Goal: Task Accomplishment & Management: Manage account settings

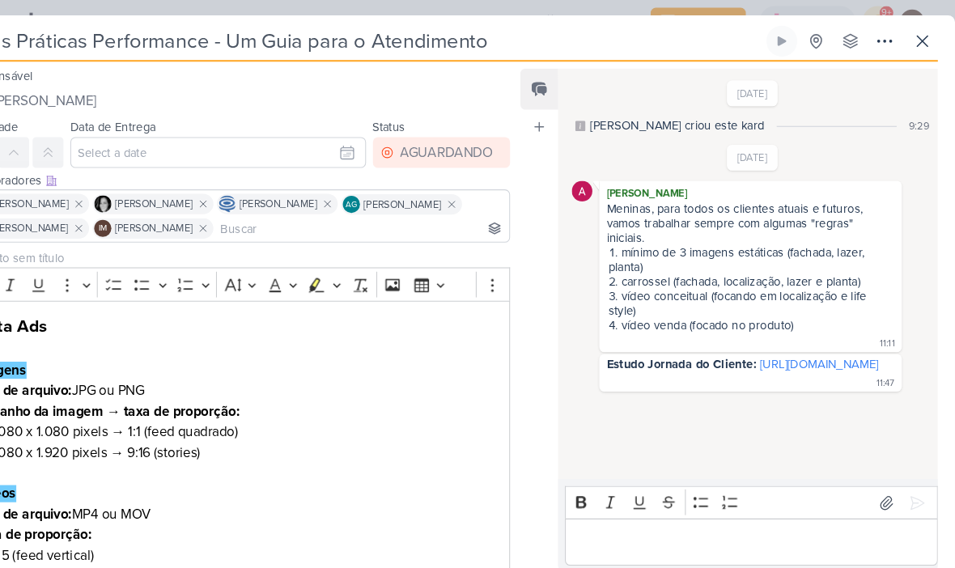
click at [915, 47] on icon at bounding box center [924, 38] width 19 height 19
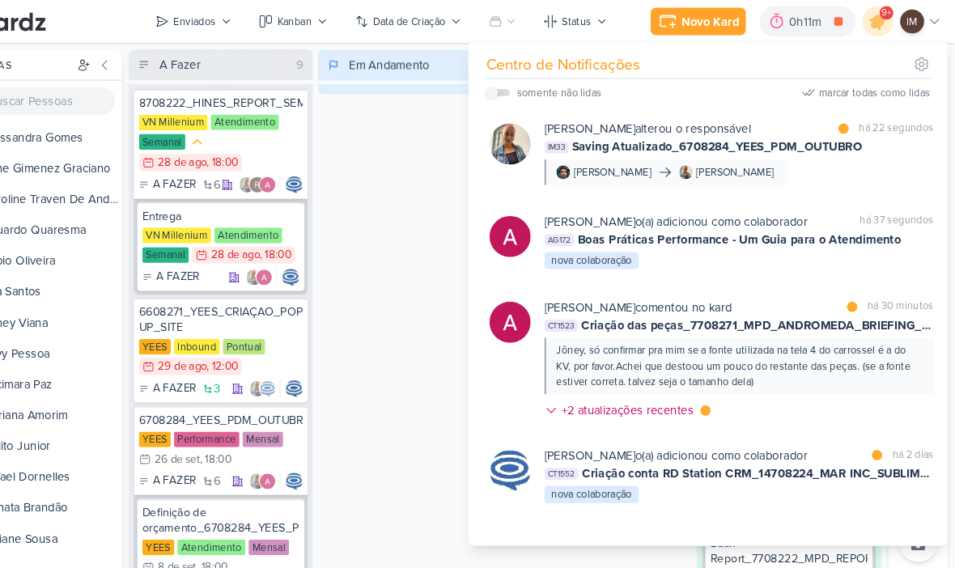
click at [394, 178] on div "Em Andamento 0" at bounding box center [441, 304] width 174 height 515
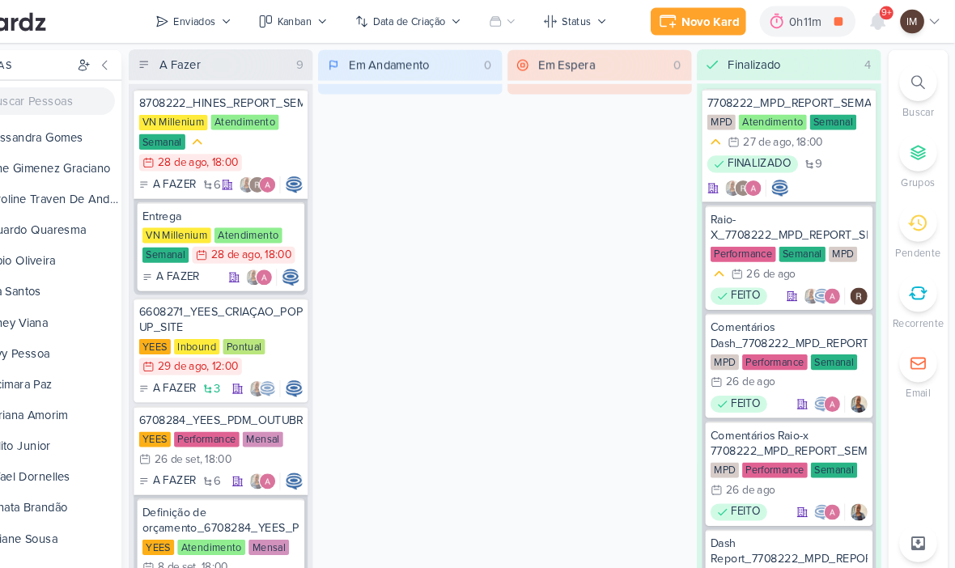
click at [211, 32] on button "Enviados" at bounding box center [235, 20] width 91 height 26
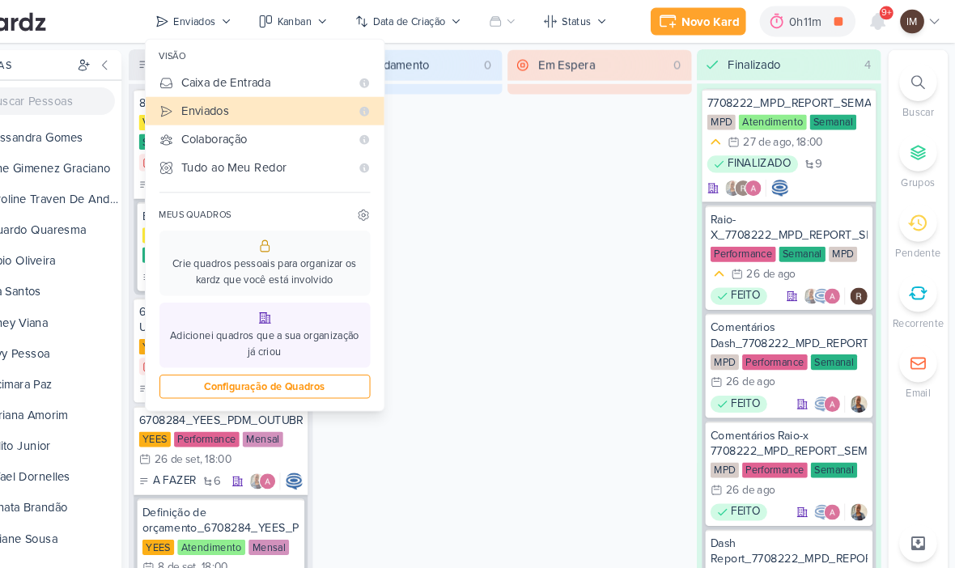
click at [234, 76] on div "Caixa de Entrada" at bounding box center [304, 78] width 159 height 17
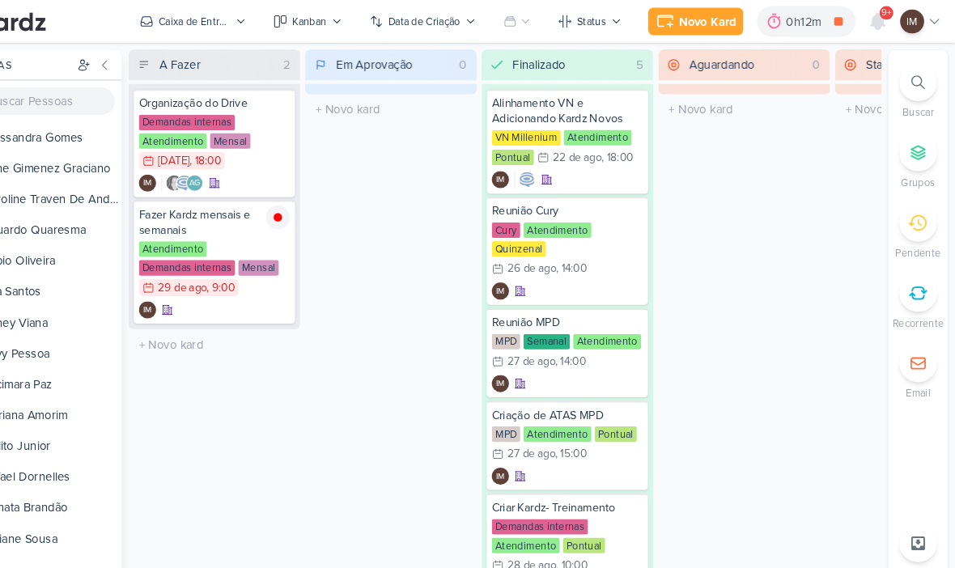
click at [211, 20] on div "Caixa de Entrada" at bounding box center [237, 20] width 68 height 15
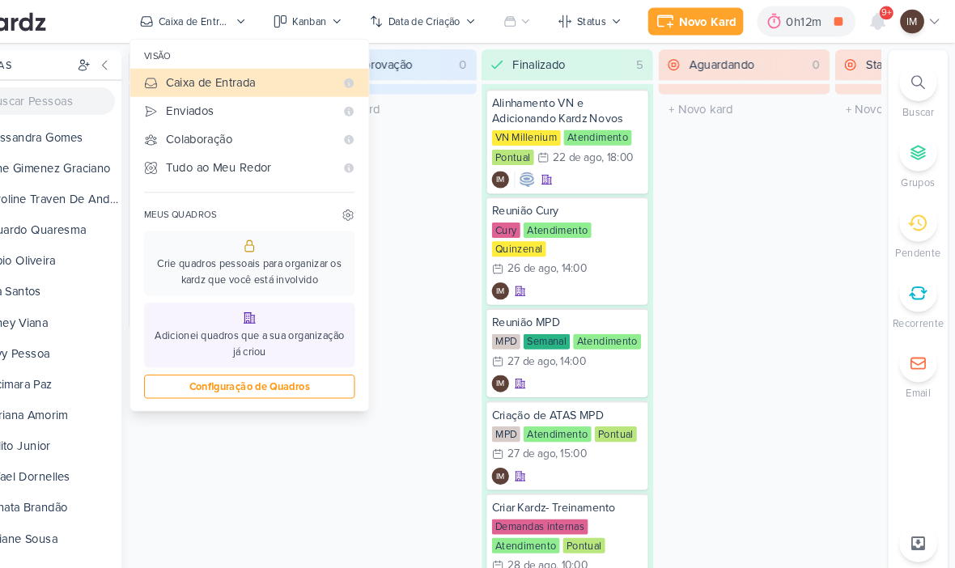
click at [342, 530] on div "Em Aprovação 0 Mover Para Esquerda Mover Para Direita [GEOGRAPHIC_DATA] O títul…" at bounding box center [423, 304] width 162 height 515
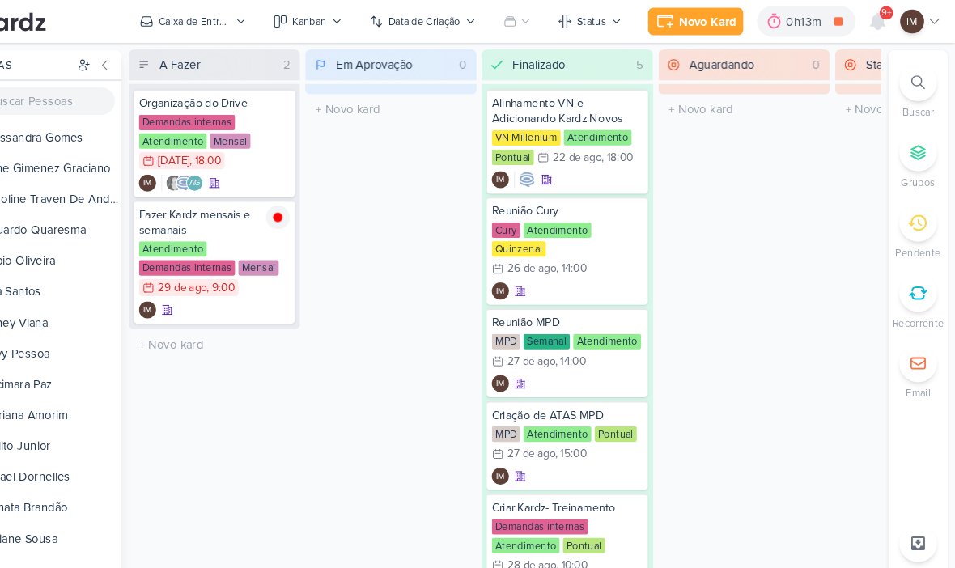
click at [203, 23] on div "Caixa de Entrada" at bounding box center [237, 20] width 68 height 15
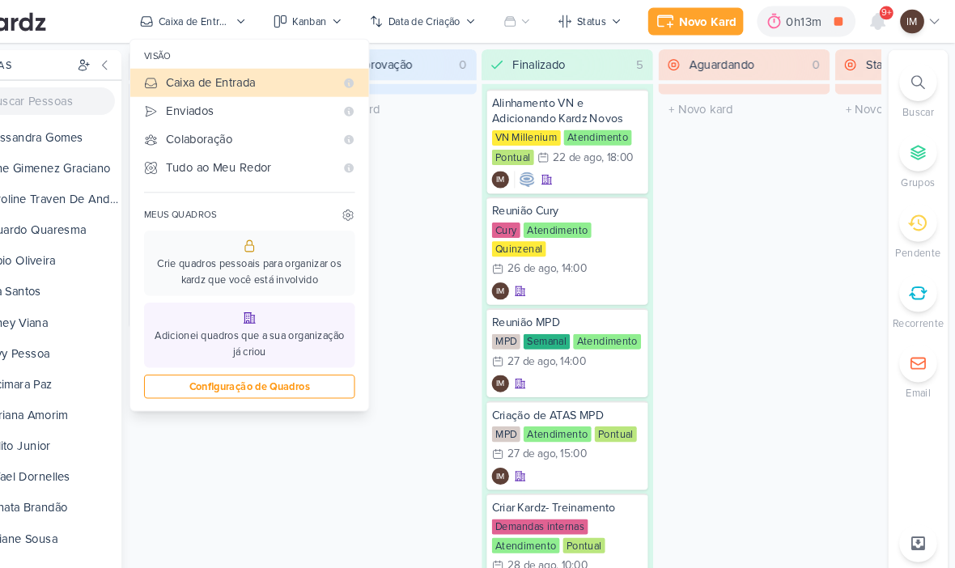
click at [240, 100] on div "Enviados" at bounding box center [290, 104] width 159 height 17
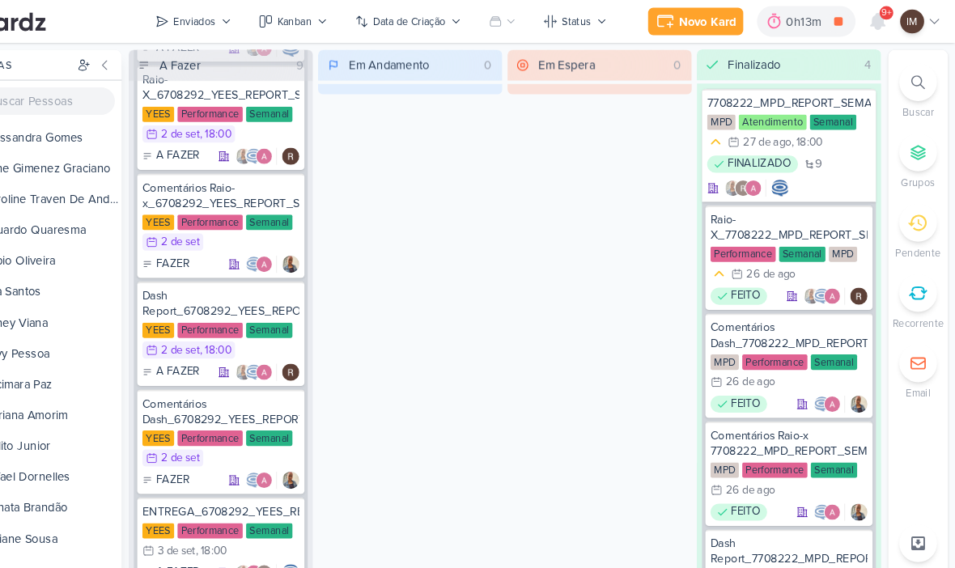
scroll to position [3810, 0]
click at [887, 6] on span "9+" at bounding box center [891, 12] width 9 height 13
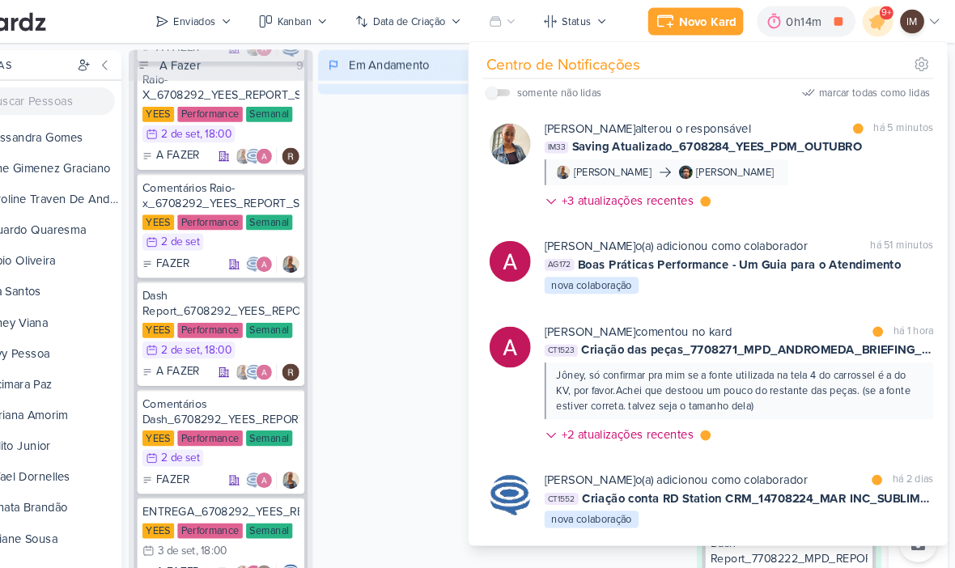
click at [421, 179] on div "Em Andamento 0" at bounding box center [441, 304] width 174 height 515
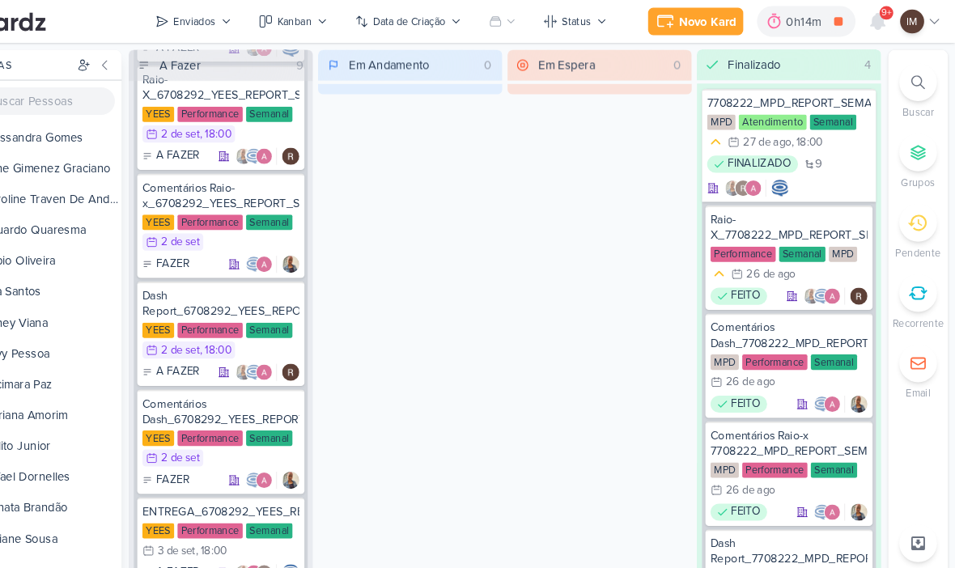
click at [873, 14] on icon at bounding box center [882, 20] width 19 height 19
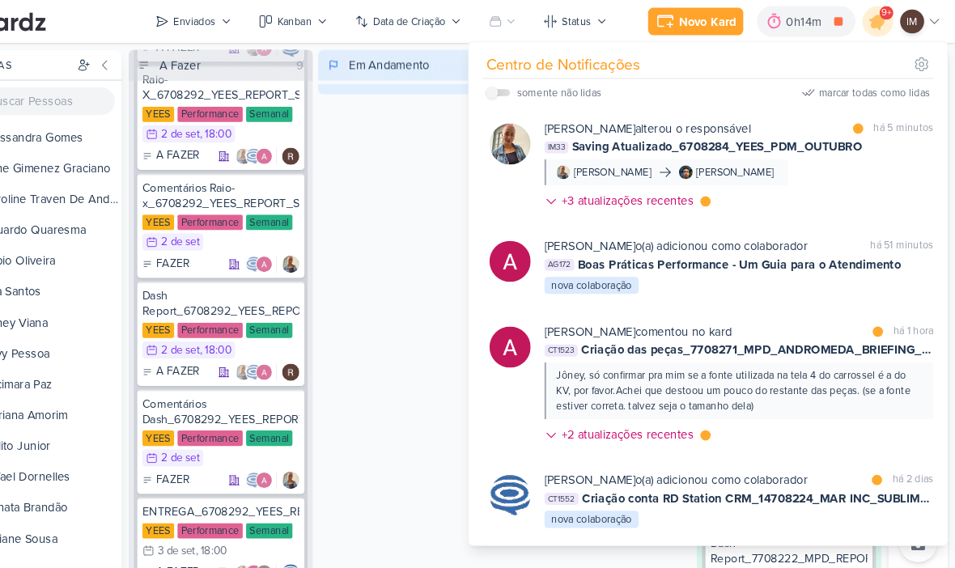
click at [392, 164] on div "Em Andamento 0" at bounding box center [441, 304] width 174 height 515
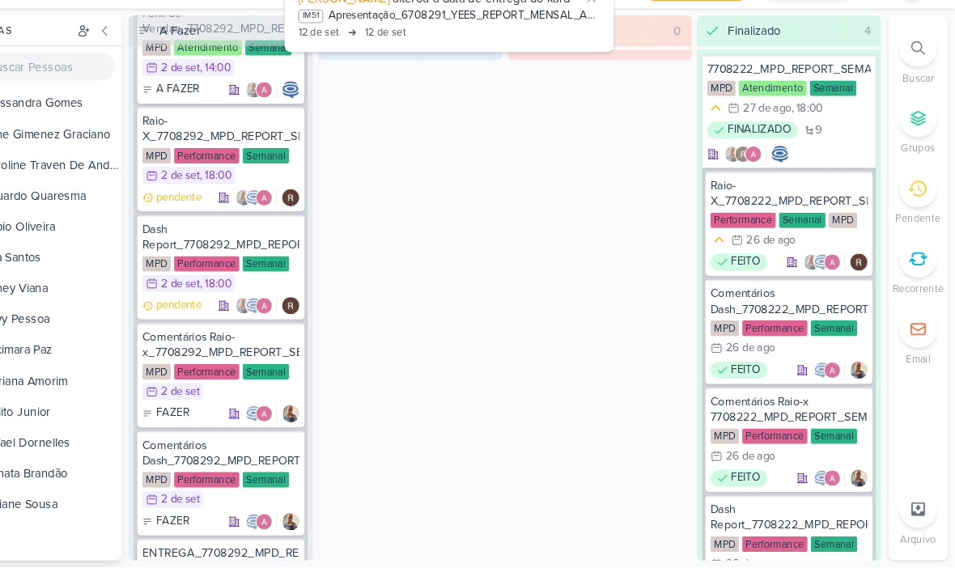
scroll to position [2348, 0]
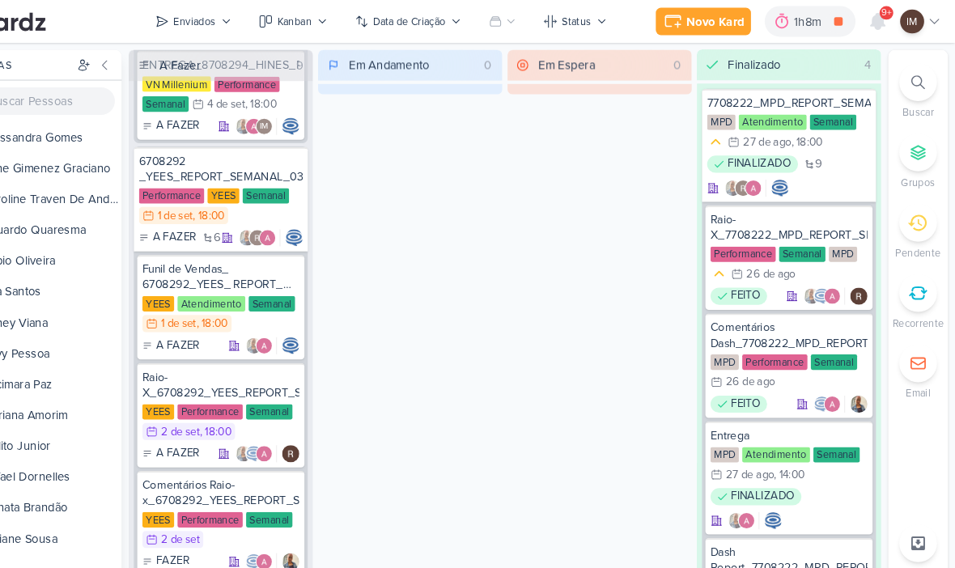
scroll to position [3561, 0]
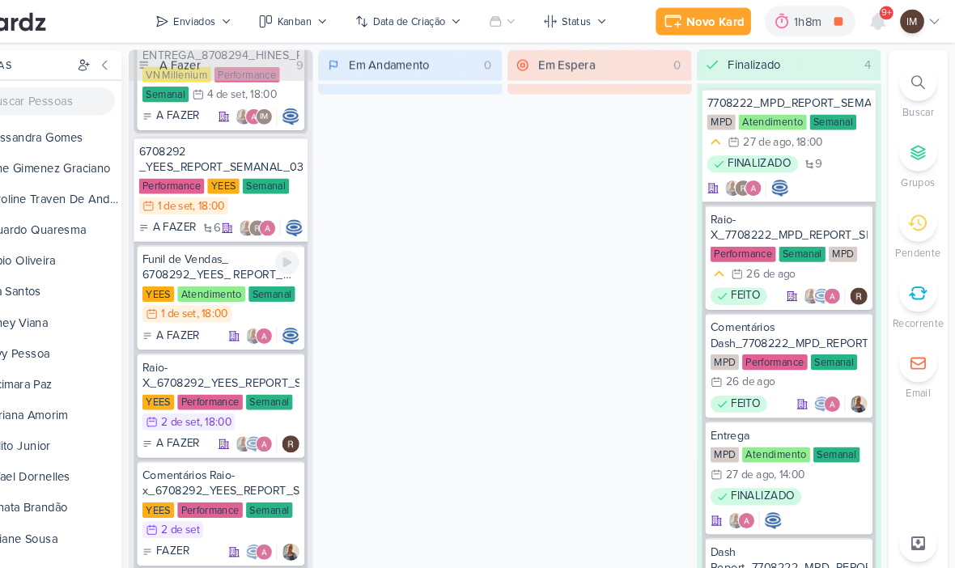
click at [188, 261] on div "Funil de Vendas_ 6708292_YEES_ REPORT_ SEMANAL_03.09_COMERCIAL" at bounding box center [262, 252] width 148 height 29
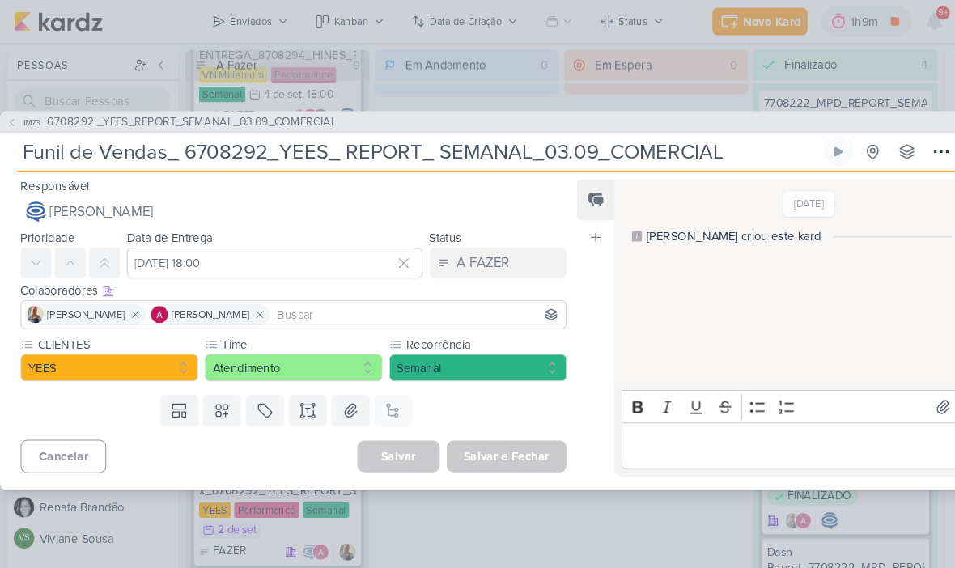
click at [296, 390] on icon at bounding box center [291, 388] width 16 height 16
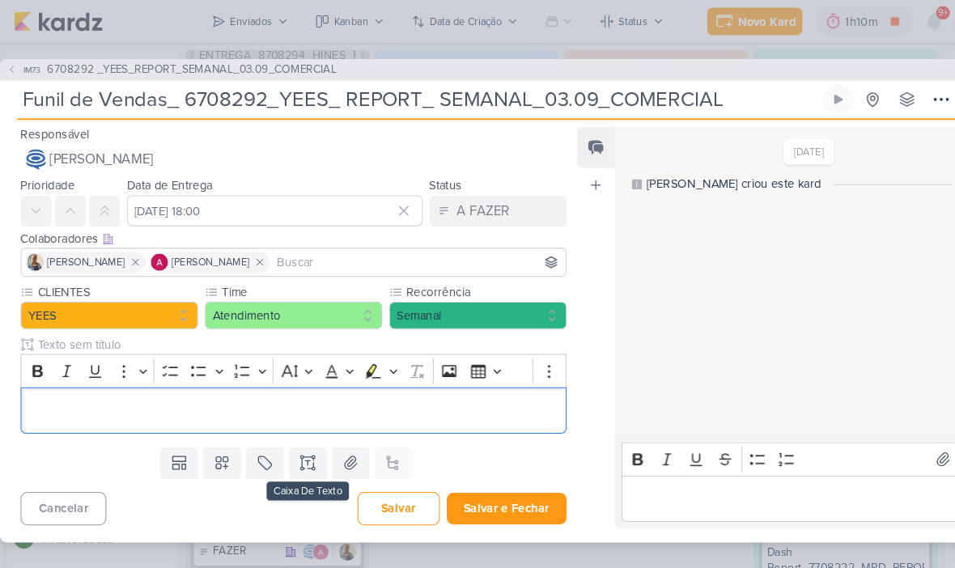
click at [475, 390] on p "Editor editing area: main" at bounding box center [277, 387] width 498 height 19
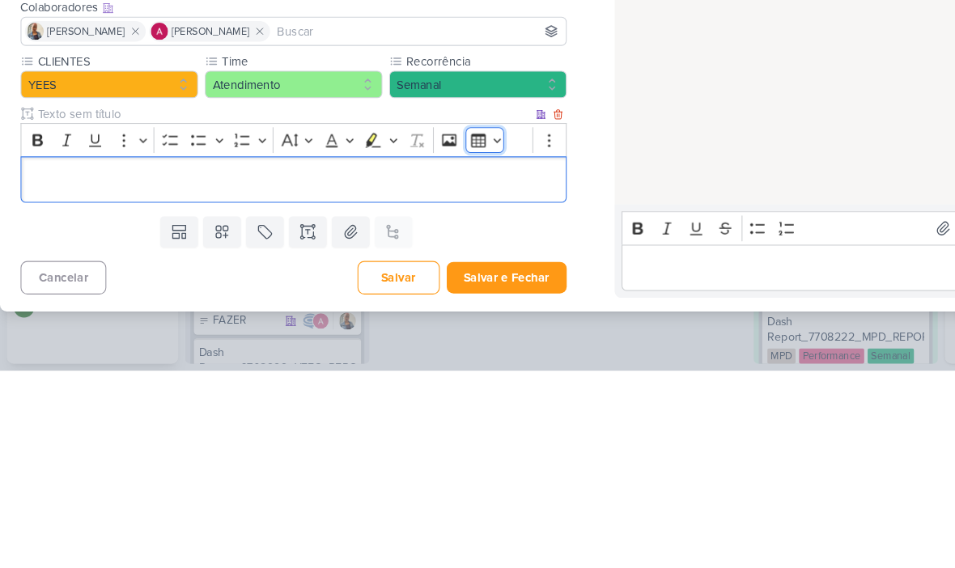
click at [475, 338] on button "Insert table" at bounding box center [458, 350] width 36 height 24
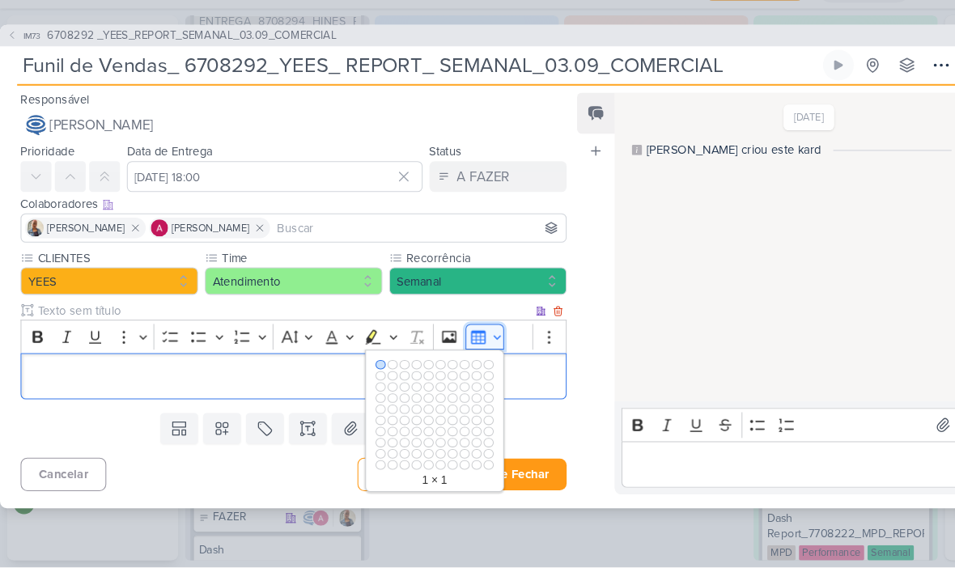
click at [464, 338] on button "Insert table" at bounding box center [458, 350] width 36 height 24
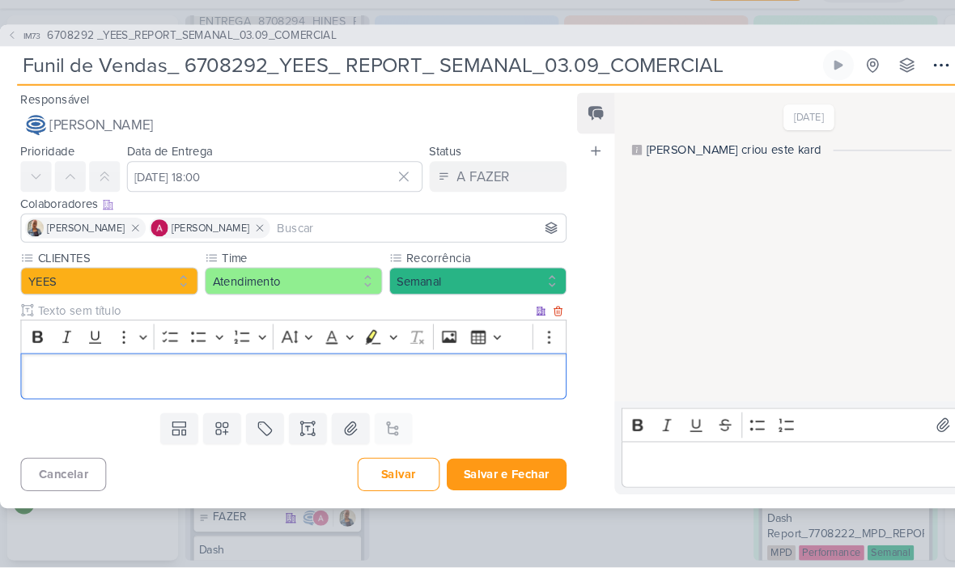
click at [287, 429] on icon at bounding box center [291, 437] width 16 height 16
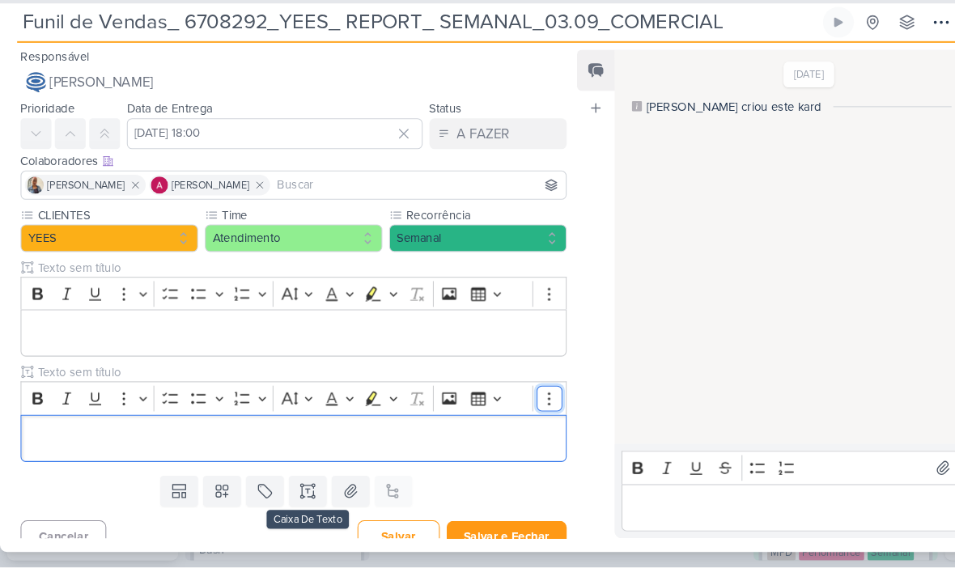
click at [519, 401] on icon "Editor toolbar" at bounding box center [519, 409] width 16 height 16
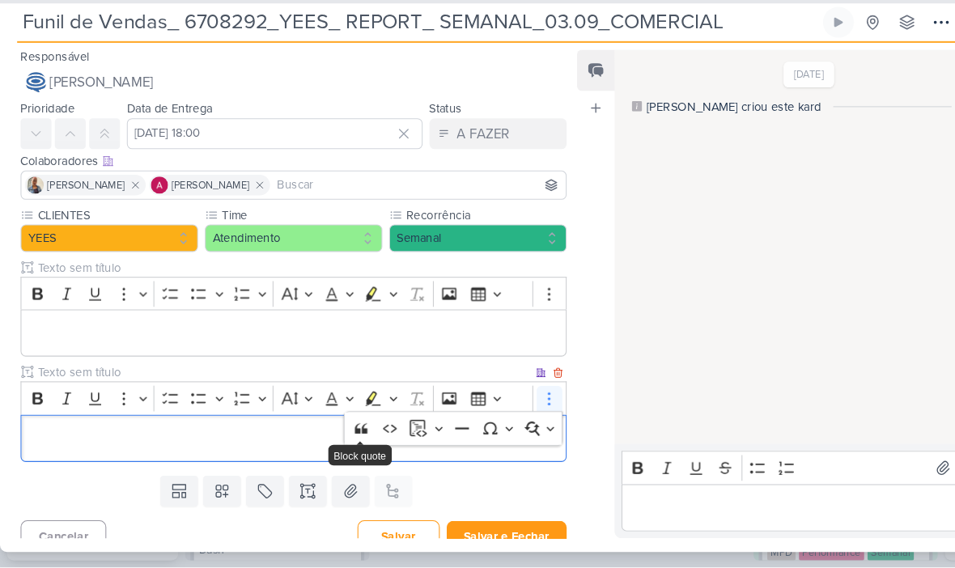
click at [521, 379] on icon at bounding box center [526, 384] width 11 height 11
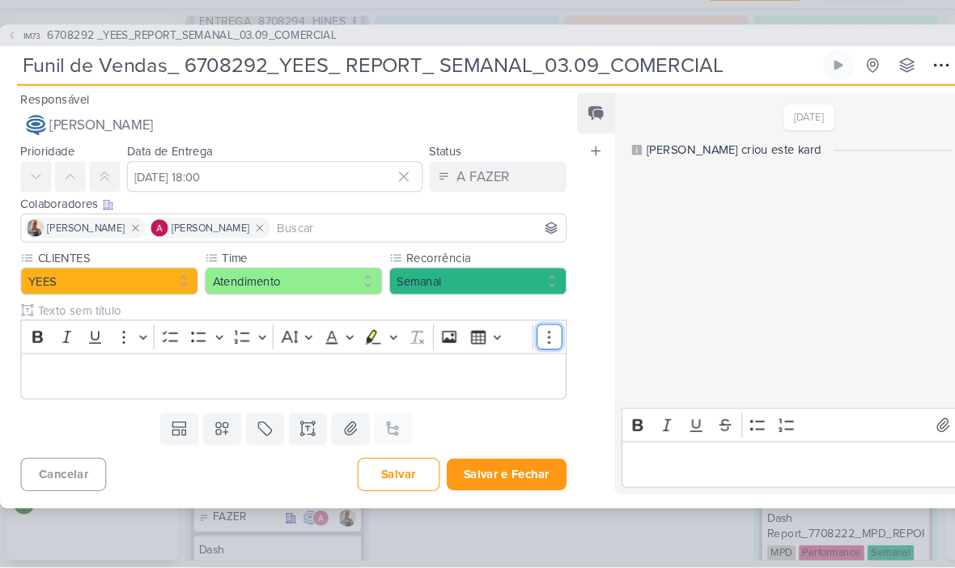
click at [520, 342] on icon "Editor toolbar" at bounding box center [519, 350] width 16 height 16
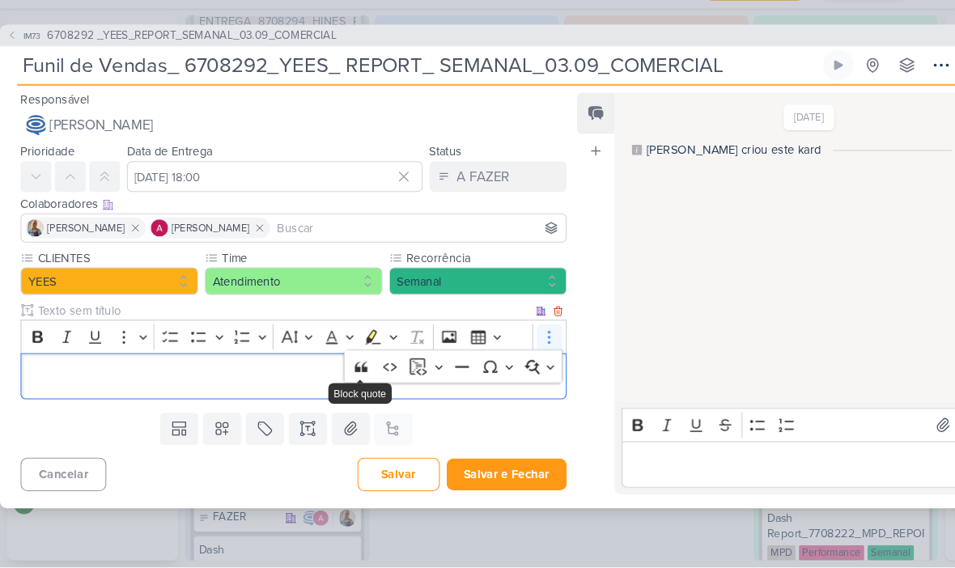
click at [528, 321] on icon at bounding box center [526, 326] width 11 height 11
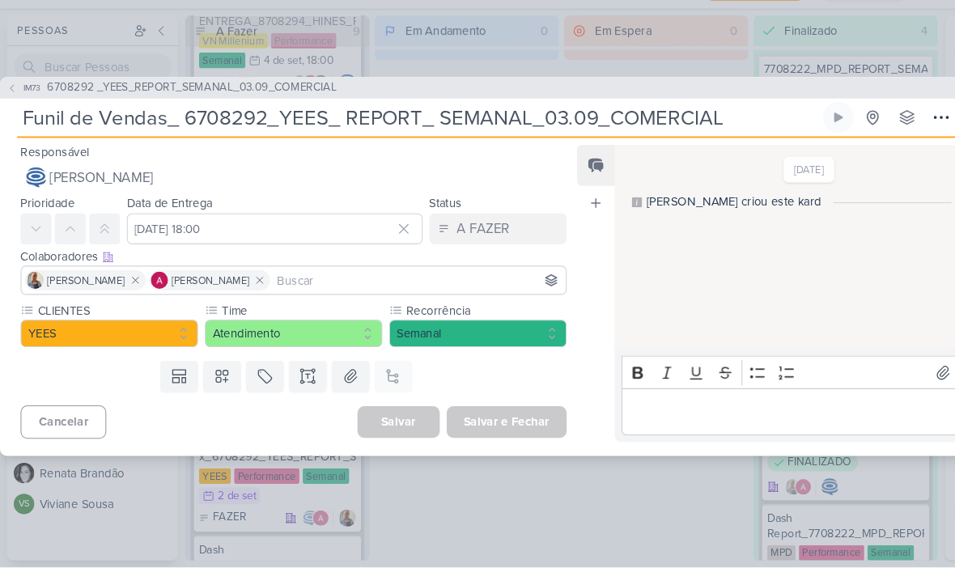
click at [637, 412] on p "Editor editing area: main" at bounding box center [762, 421] width 335 height 19
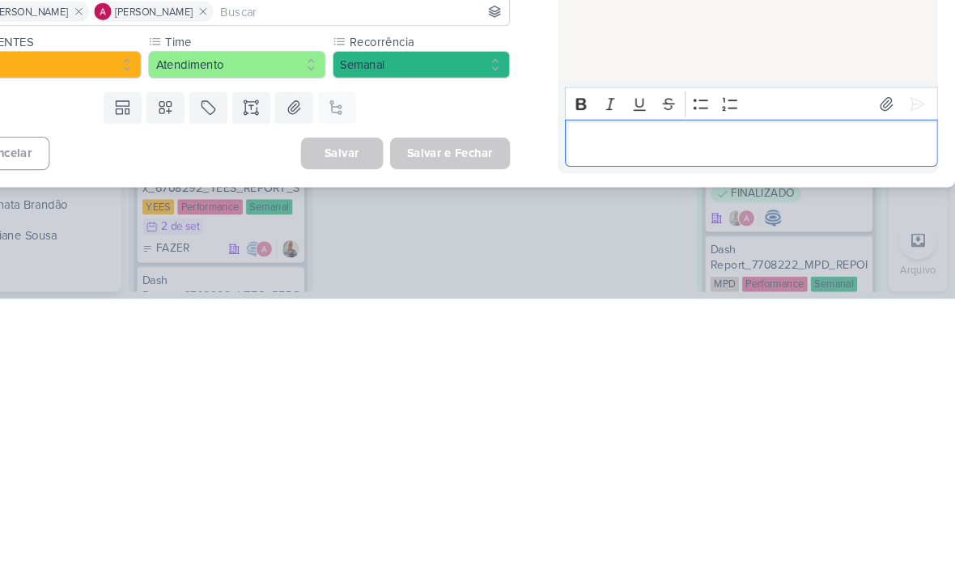
click at [883, 377] on icon at bounding box center [891, 385] width 16 height 16
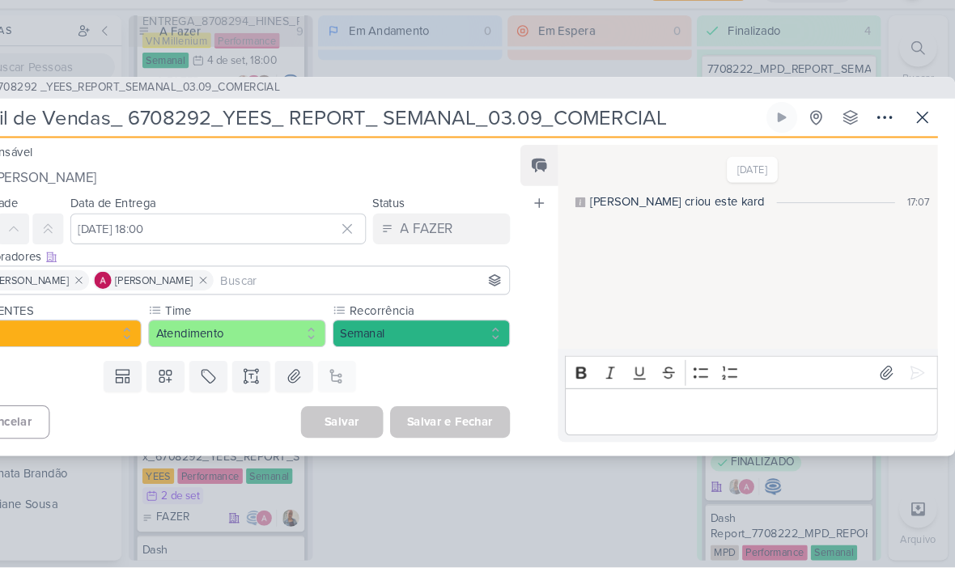
click at [630, 412] on p "Editor editing area: main" at bounding box center [762, 421] width 335 height 19
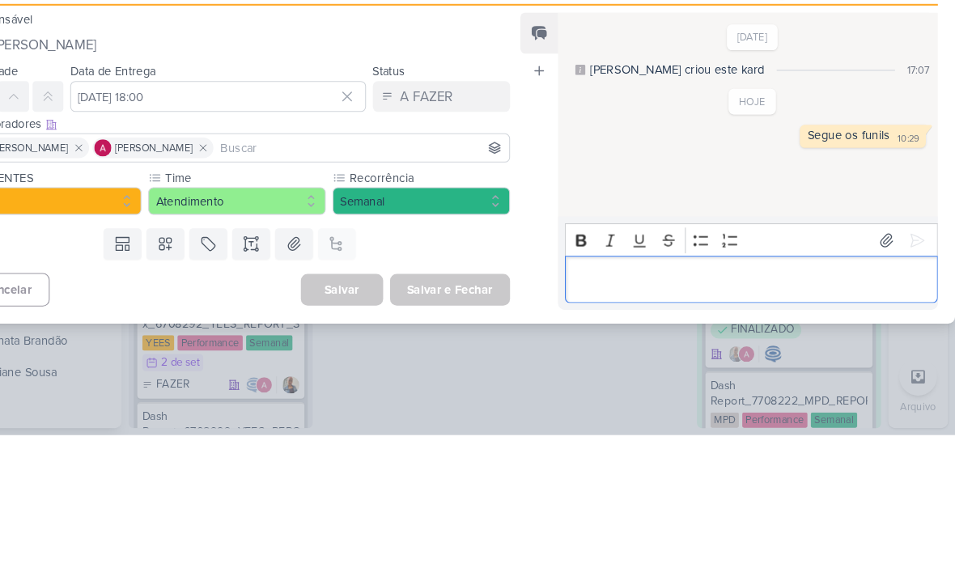
click at [843, 279] on div "Segue os funils 10:29" at bounding box center [868, 286] width 113 height 15
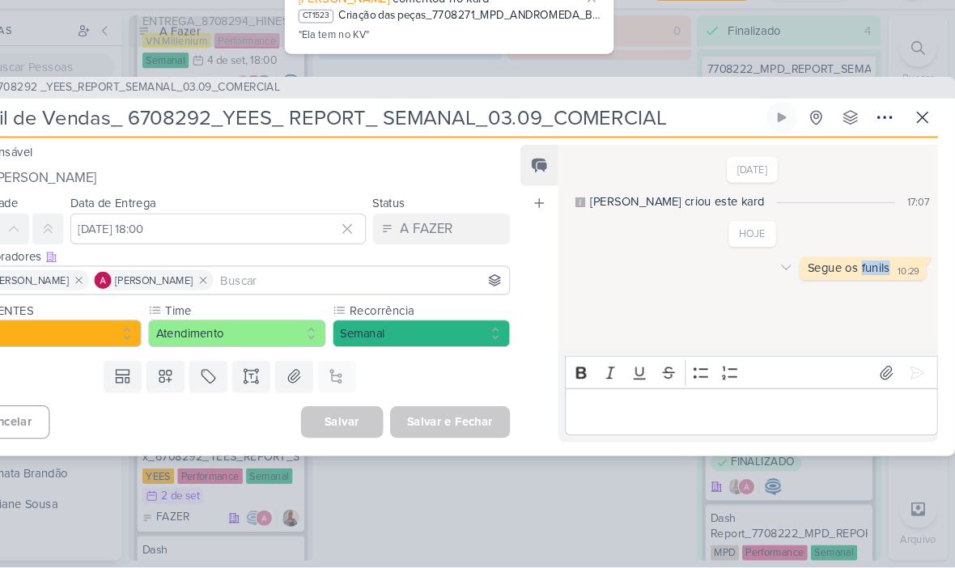
click at [815, 399] on div "Editor editing area: main" at bounding box center [763, 421] width 352 height 45
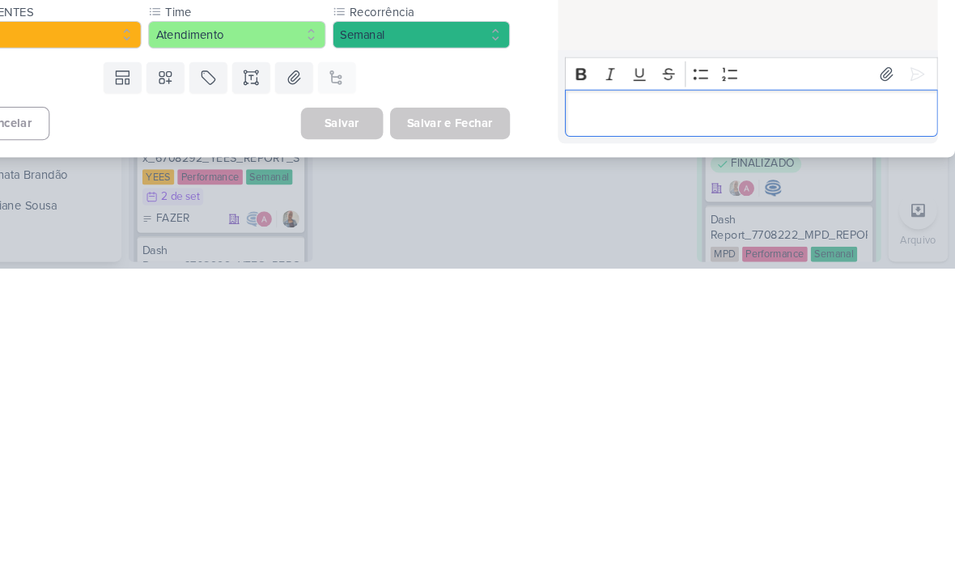
click at [883, 377] on icon at bounding box center [891, 385] width 16 height 16
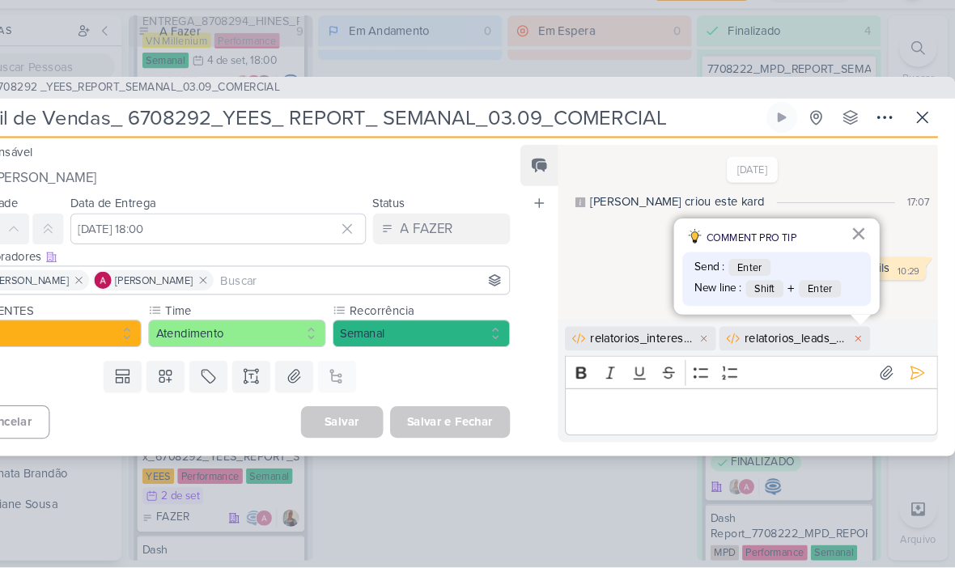
click at [857, 240] on button "×" at bounding box center [864, 253] width 15 height 26
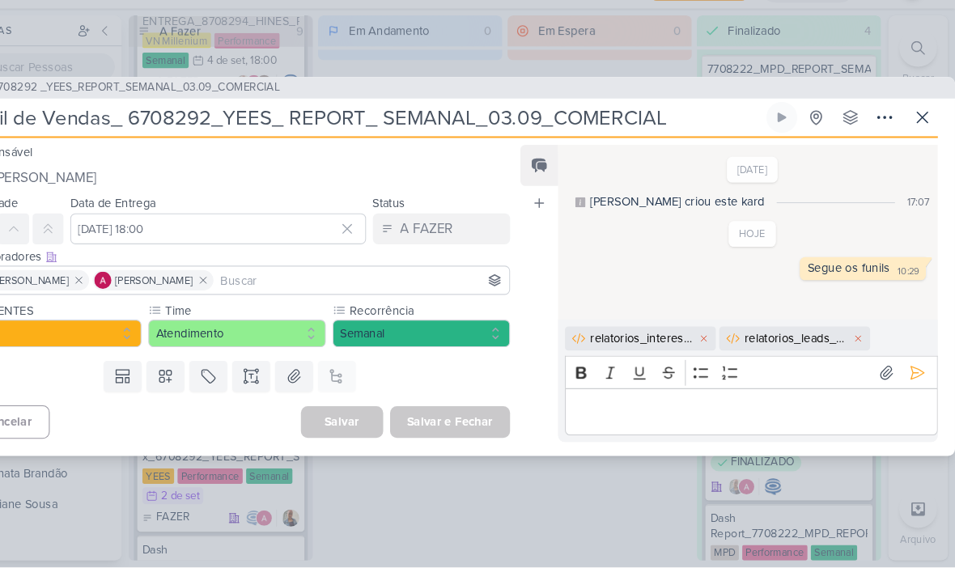
click at [912, 377] on icon at bounding box center [920, 385] width 16 height 16
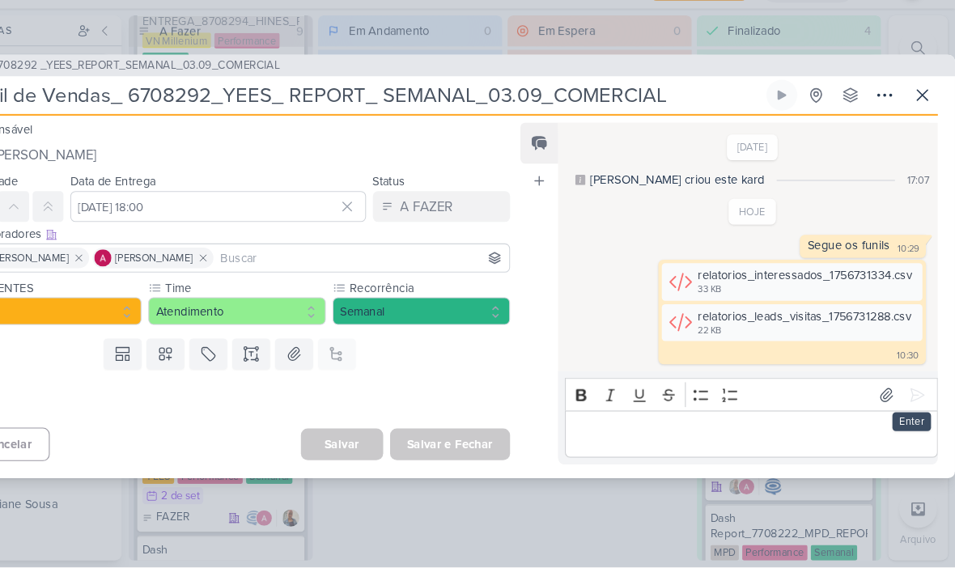
click at [910, 108] on button at bounding box center [924, 122] width 29 height 29
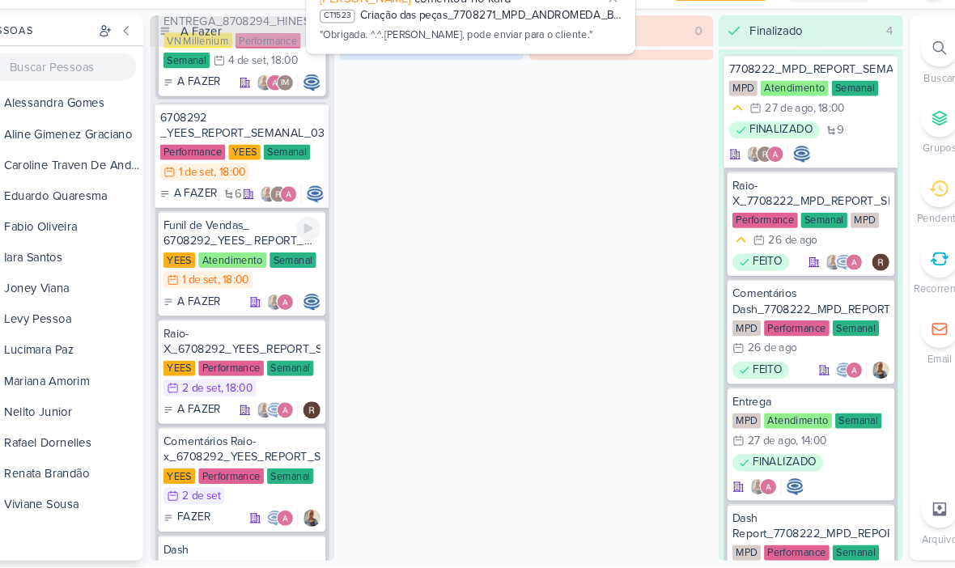
click at [241, 238] on div "Funil de Vendas_ 6708292_YEES_ REPORT_ SEMANAL_03.09_COMERCIAL" at bounding box center [262, 252] width 148 height 29
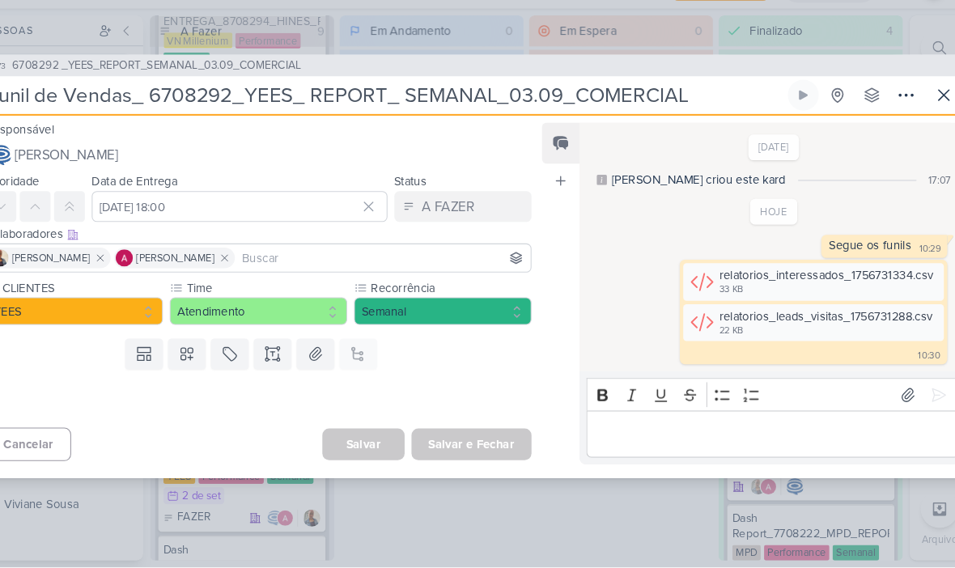
click at [915, 113] on icon at bounding box center [924, 122] width 19 height 19
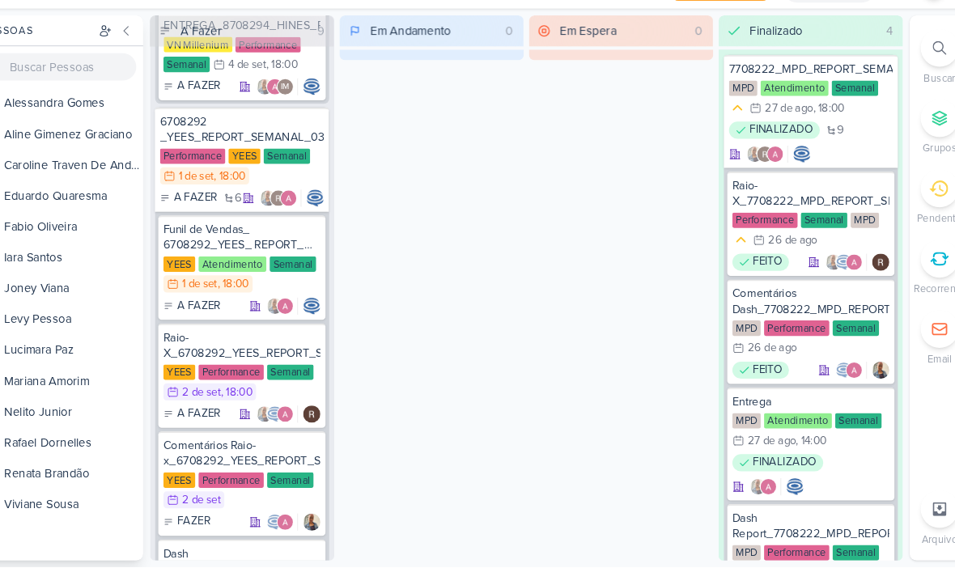
scroll to position [3552, 0]
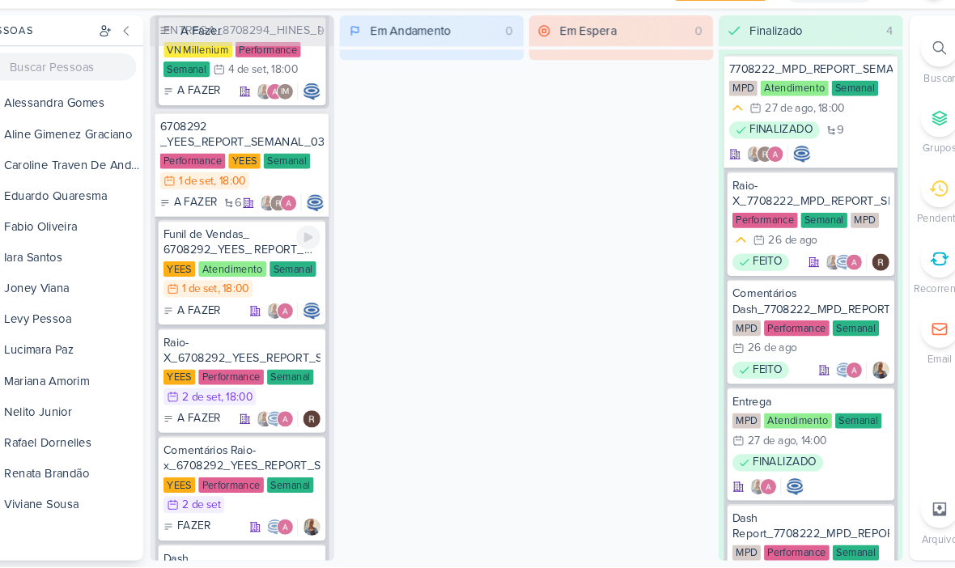
click at [266, 247] on div "Funil de Vendas_ 6708292_YEES_ REPORT_ SEMANAL_03.09_COMERCIAL" at bounding box center [262, 261] width 148 height 29
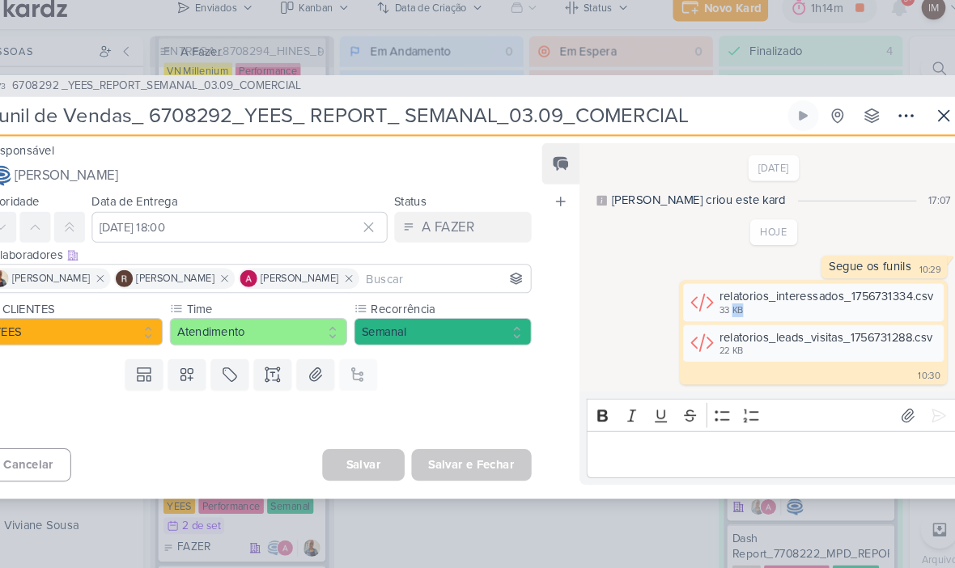
click at [915, 113] on icon at bounding box center [924, 122] width 19 height 19
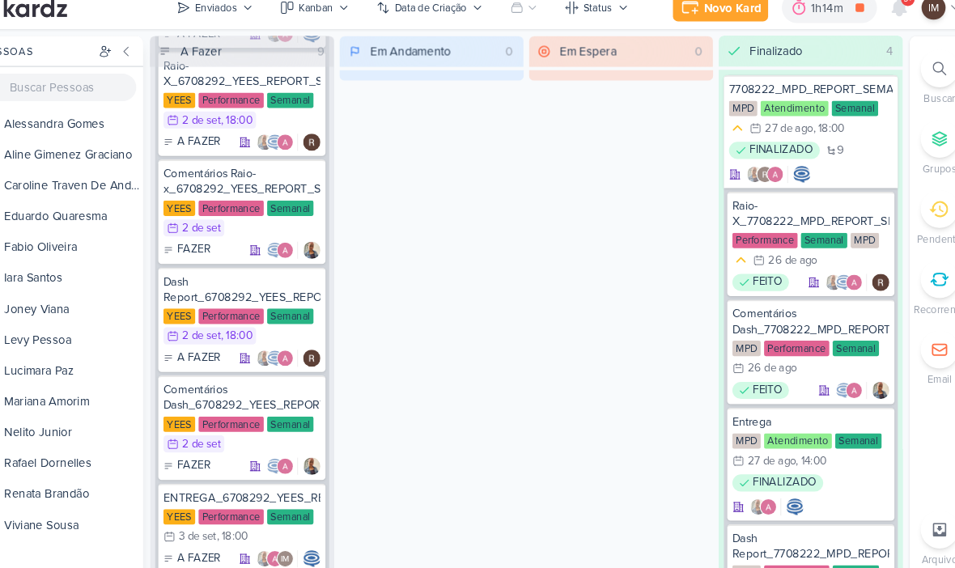
scroll to position [3833, 0]
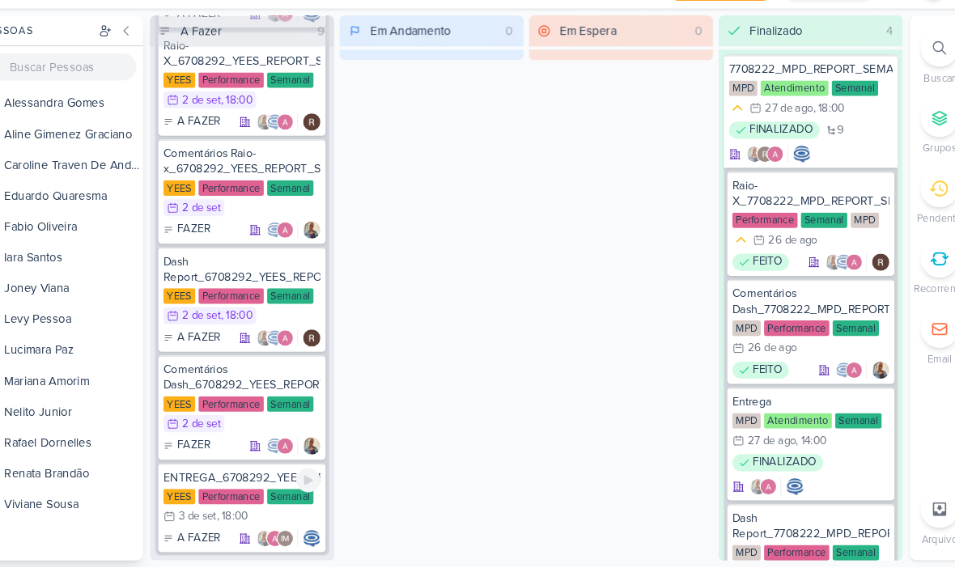
click at [214, 476] on div "ENTREGA_6708292_YEES_REPORT_SEMANAL_03.09_COMERCIAL" at bounding box center [262, 483] width 148 height 15
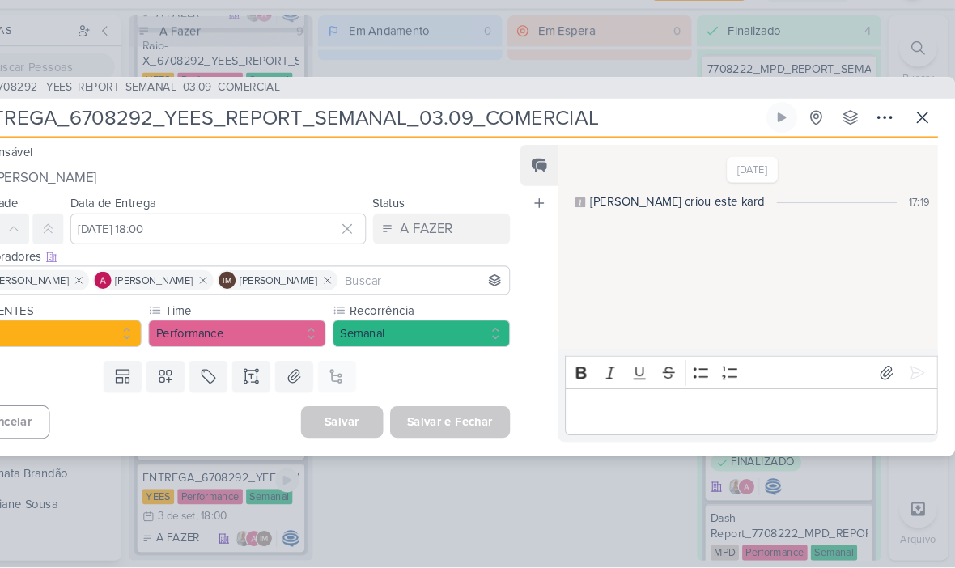
click at [920, 138] on icon at bounding box center [925, 143] width 10 height 10
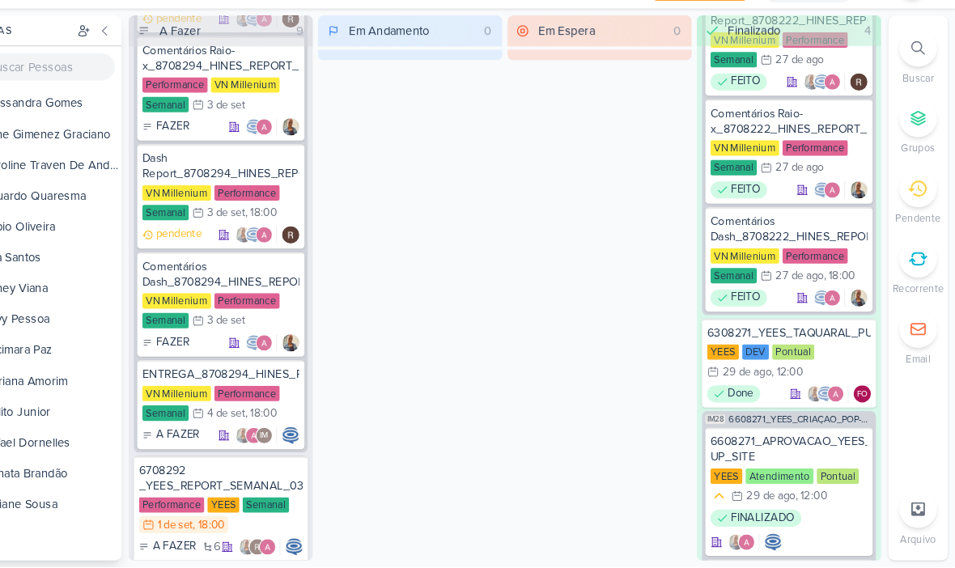
scroll to position [958, 0]
